Goal: Transaction & Acquisition: Purchase product/service

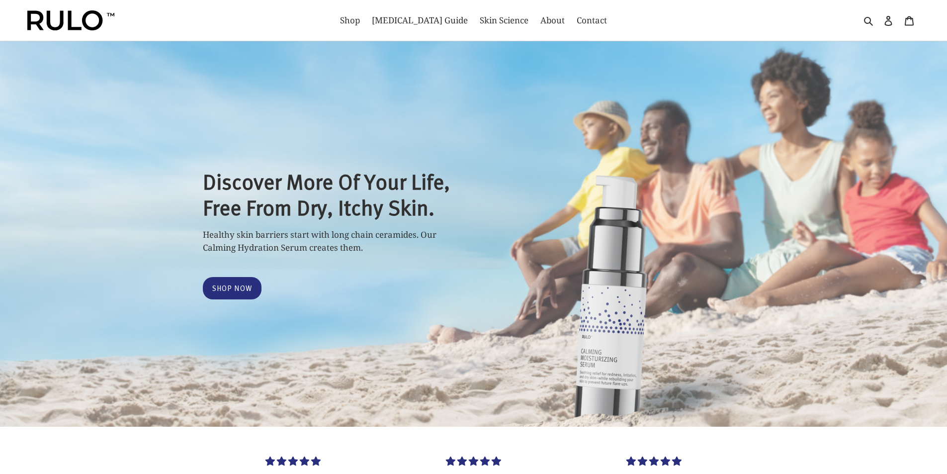
select select "most-helpful"
click at [365, 28] on link "Shop" at bounding box center [350, 20] width 30 height 16
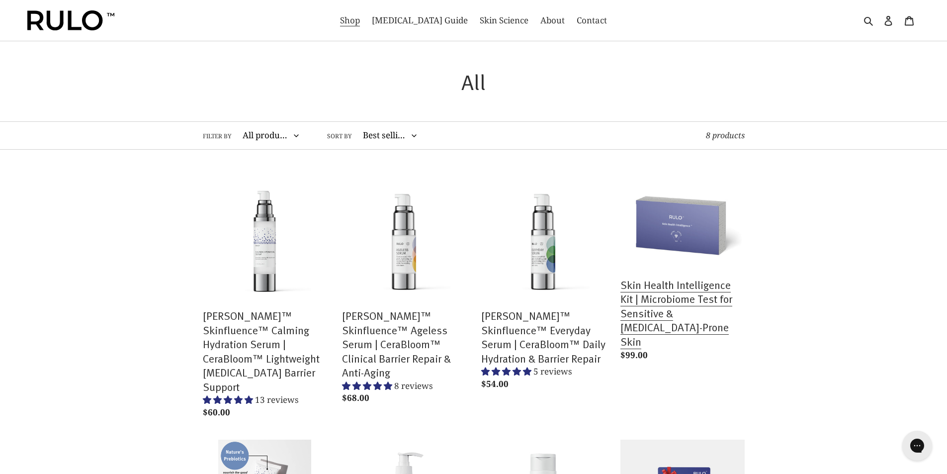
click at [704, 273] on link "Skin Health Intelligence Kit | Microbiome Test for Sensitive & [MEDICAL_DATA]-P…" at bounding box center [683, 271] width 124 height 188
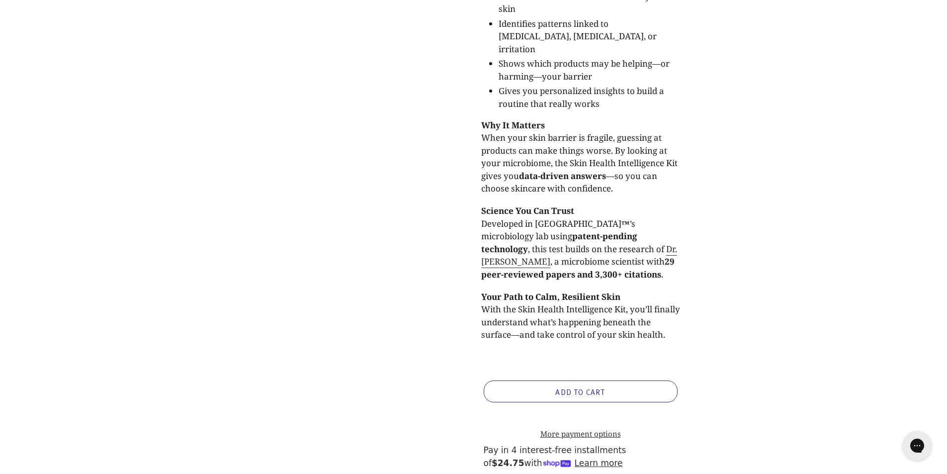
scroll to position [394, 0]
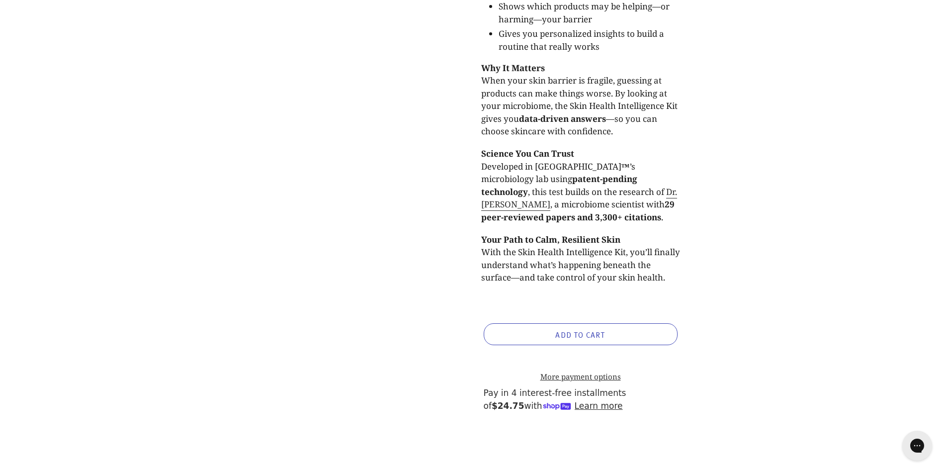
click at [622, 323] on button "ADD TO CART" at bounding box center [581, 334] width 194 height 22
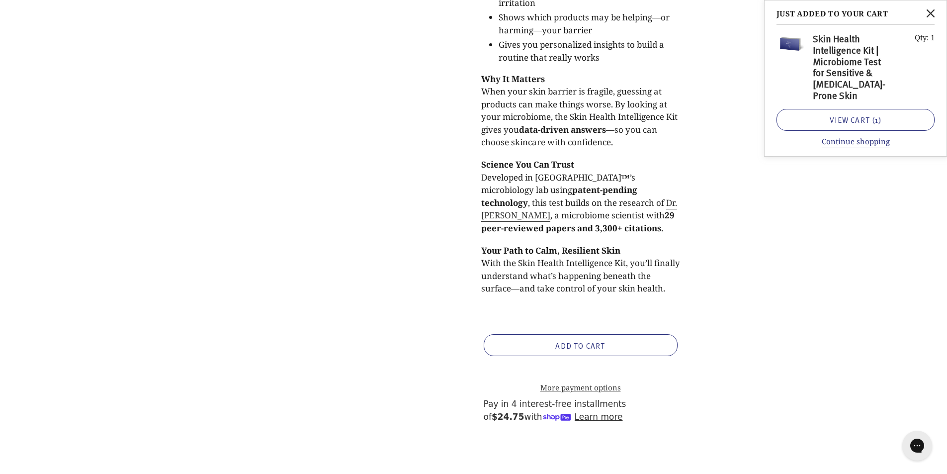
scroll to position [279, 0]
